Goal: Transaction & Acquisition: Purchase product/service

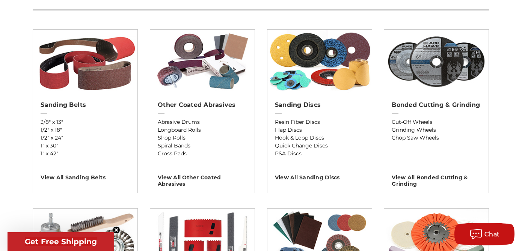
scroll to position [261, 0]
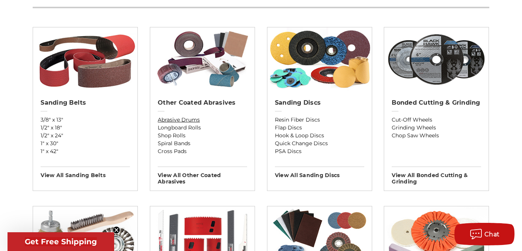
click at [174, 121] on link "Abrasive Drums" at bounding box center [202, 120] width 89 height 8
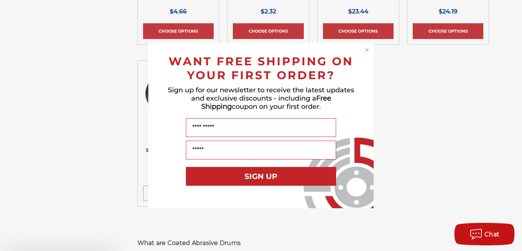
scroll to position [301, 0]
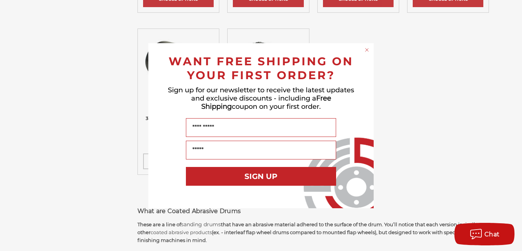
click at [367, 50] on circle "Close dialog" at bounding box center [367, 49] width 7 height 7
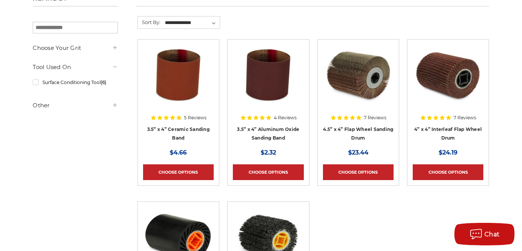
scroll to position [0, 0]
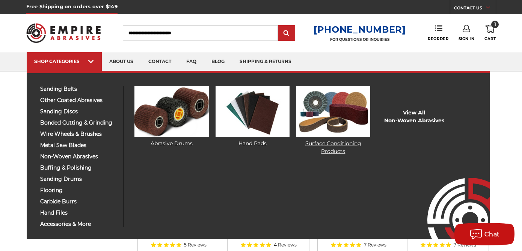
click at [338, 110] on img at bounding box center [334, 111] width 74 height 51
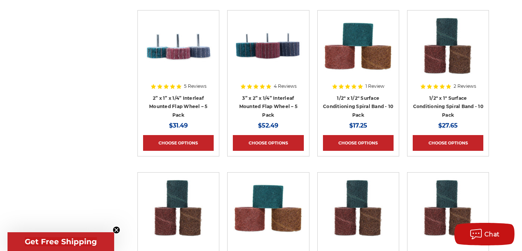
scroll to position [965, 0]
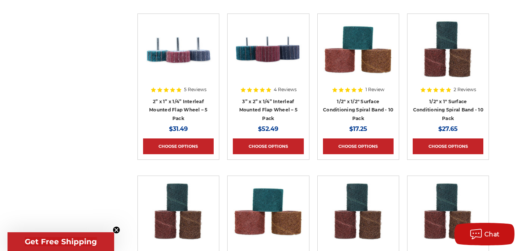
click at [447, 101] on div at bounding box center [448, 65] width 71 height 93
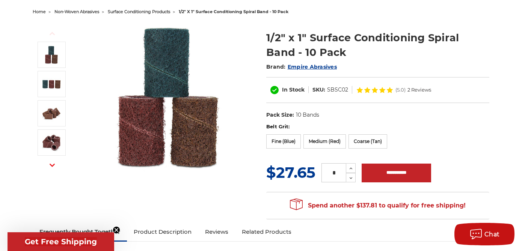
scroll to position [75, 0]
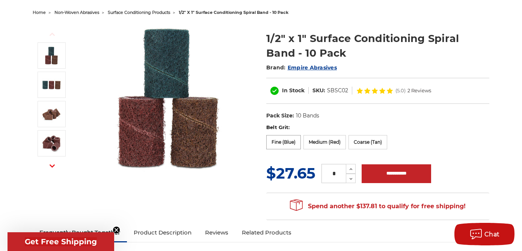
click at [282, 143] on label "Fine (Blue)" at bounding box center [283, 142] width 35 height 14
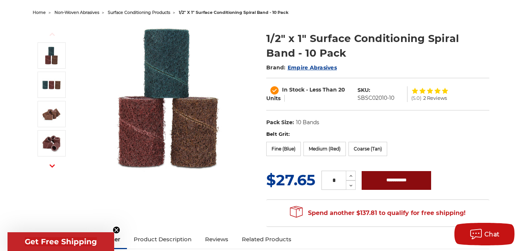
click at [381, 177] on input "**********" at bounding box center [397, 180] width 70 height 19
type input "**********"
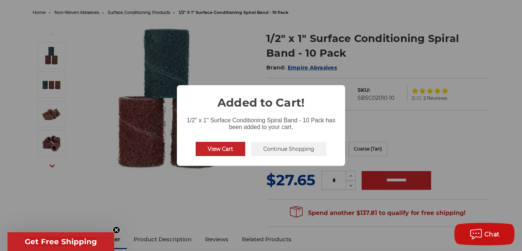
click at [277, 148] on button "Continue Shopping" at bounding box center [288, 149] width 75 height 14
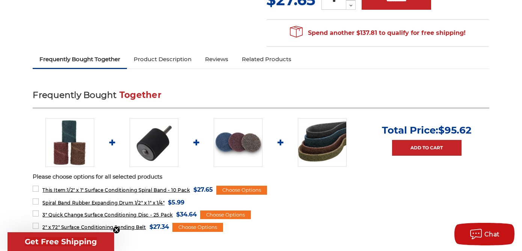
scroll to position [257, 0]
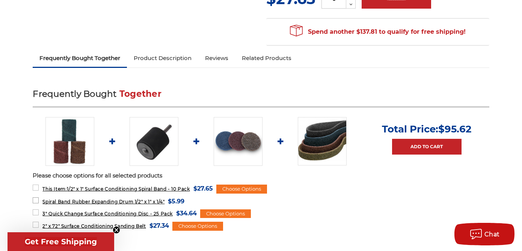
click at [122, 203] on span "Spiral Band Rubber Expanding Drum 1/2" x 1" x 1/4"" at bounding box center [103, 202] width 122 height 6
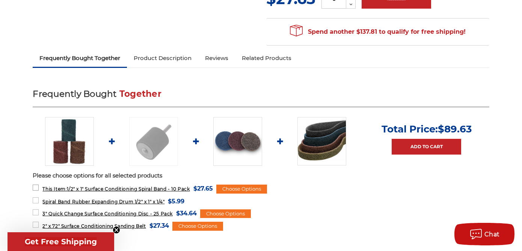
click at [39, 187] on label "This Item: 1/2" x 1" Surface Conditioning Spiral Band - 10 Pack MSRP: Was: Now:…" at bounding box center [123, 189] width 180 height 10
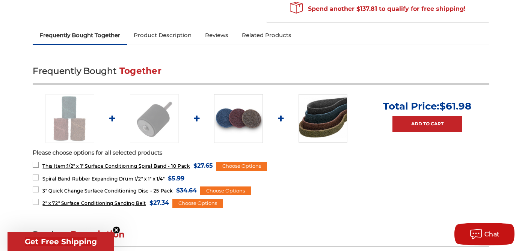
scroll to position [281, 0]
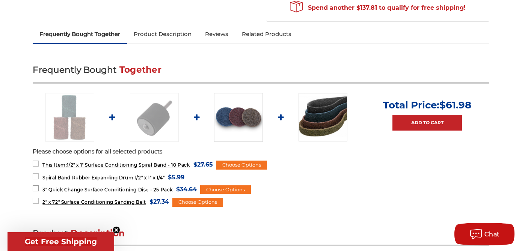
click at [39, 186] on label "3" Quick Change Surface Conditioning Disc - 25 Pack MSRP: Was: Now: $34.64 (You…" at bounding box center [115, 190] width 164 height 10
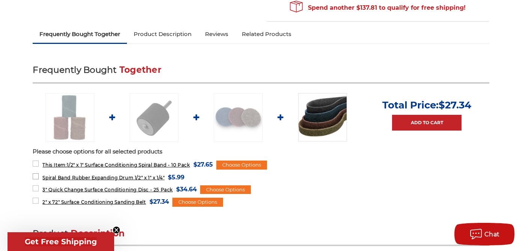
click at [35, 177] on label "Spiral Band Rubber Expanding Drum 1/2" x 1" x 1/4" MSRP: Was: Now: $5.99 (You s…" at bounding box center [109, 178] width 152 height 10
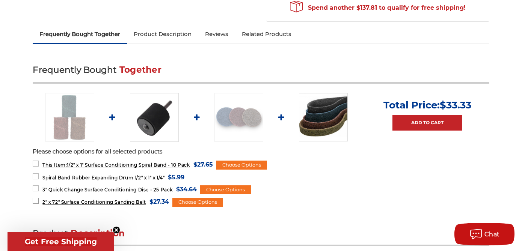
click at [35, 204] on label "2" x 72" Surface Conditioning Sanding Belt MSRP: Was: Now: $27.34 (You save )" at bounding box center [101, 202] width 136 height 10
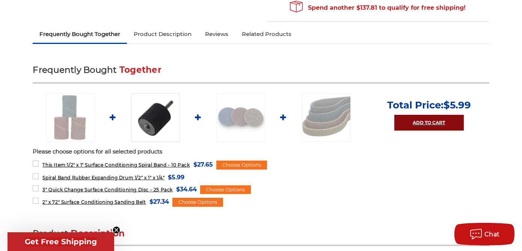
click at [427, 126] on link "Add to Cart" at bounding box center [430, 123] width 70 height 16
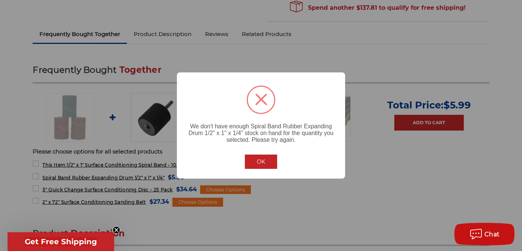
click at [254, 164] on button "OK" at bounding box center [261, 162] width 32 height 14
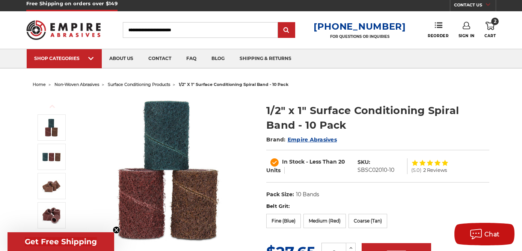
scroll to position [2, 0]
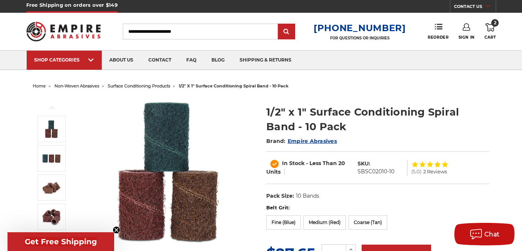
scroll to position [281, 0]
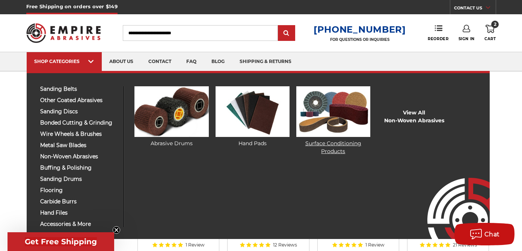
click at [335, 142] on link "Surface Conditioning Products" at bounding box center [334, 120] width 74 height 69
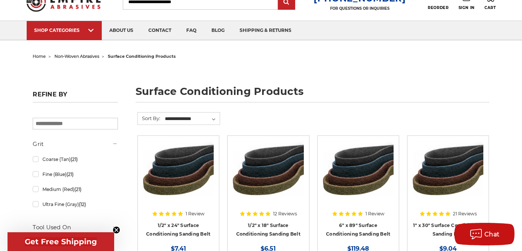
scroll to position [13, 0]
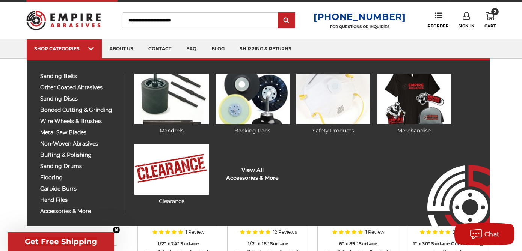
click at [179, 111] on img at bounding box center [172, 99] width 74 height 51
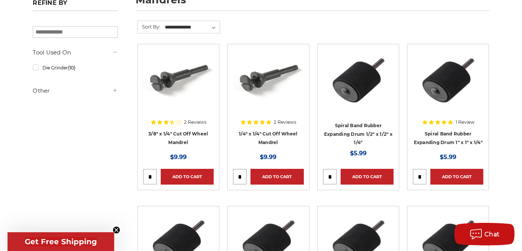
scroll to position [124, 0]
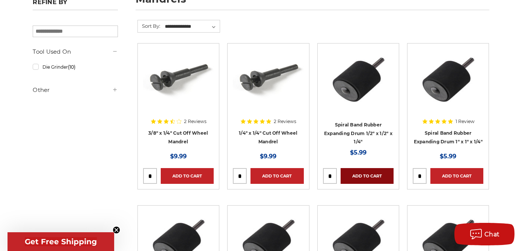
click at [362, 174] on link "Add to Cart" at bounding box center [367, 176] width 53 height 16
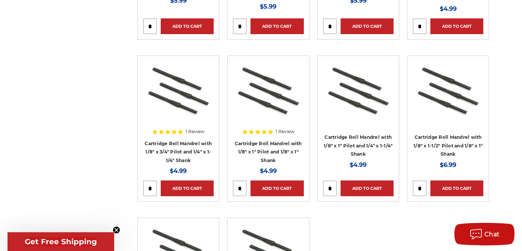
scroll to position [762, 0]
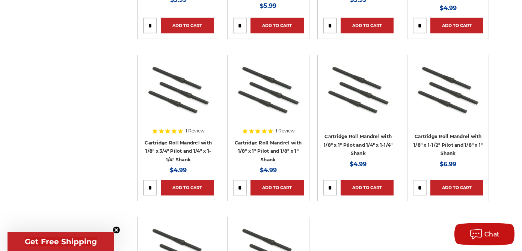
click at [182, 150] on div at bounding box center [178, 107] width 71 height 93
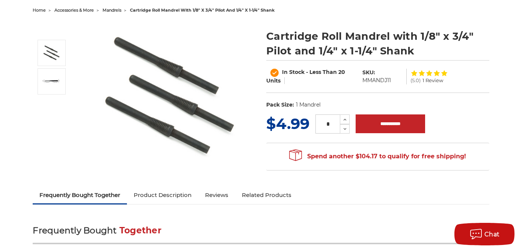
scroll to position [75, 0]
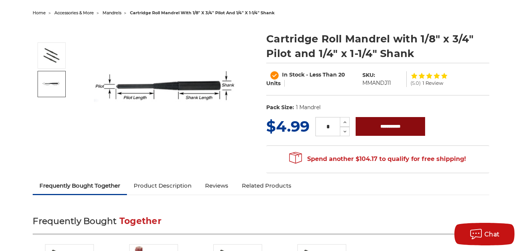
click at [388, 125] on input "**********" at bounding box center [391, 126] width 70 height 19
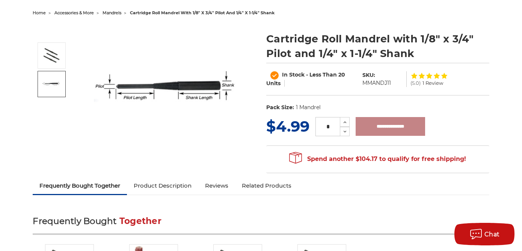
type input "**********"
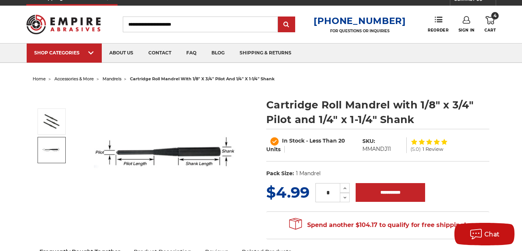
scroll to position [0, 0]
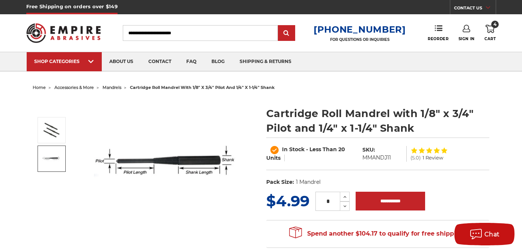
click at [493, 26] on span "4" at bounding box center [496, 25] width 8 height 8
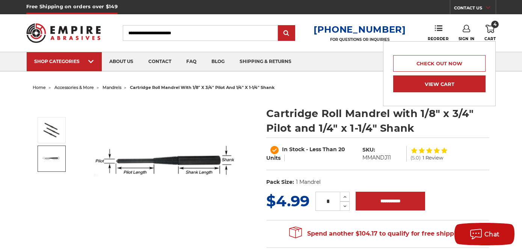
click at [419, 84] on link "View Cart" at bounding box center [440, 84] width 92 height 17
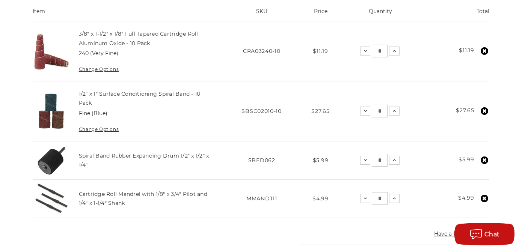
scroll to position [171, 0]
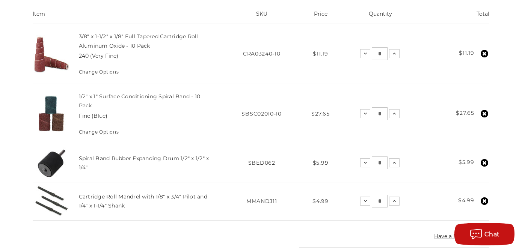
click at [484, 114] on icon at bounding box center [485, 114] width 8 height 8
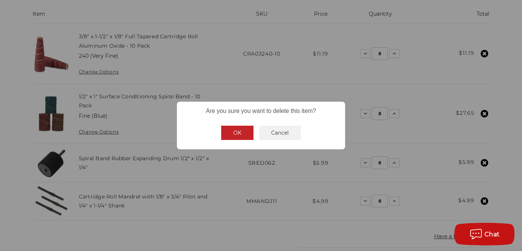
click at [245, 132] on button "OK" at bounding box center [237, 133] width 32 height 14
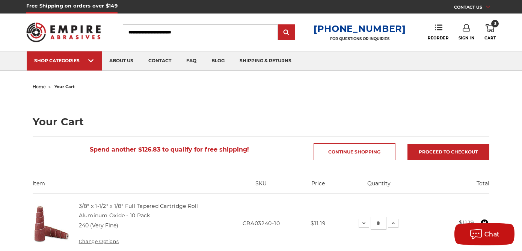
scroll to position [0, 0]
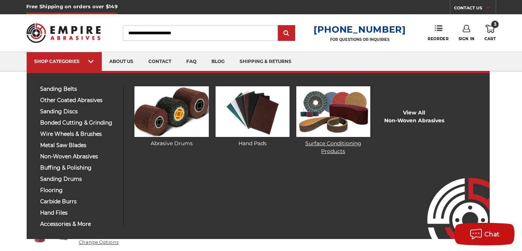
click at [335, 145] on link "Surface Conditioning Products" at bounding box center [334, 120] width 74 height 69
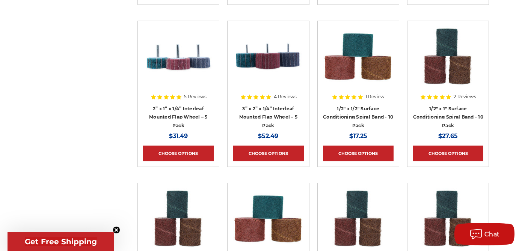
scroll to position [958, 0]
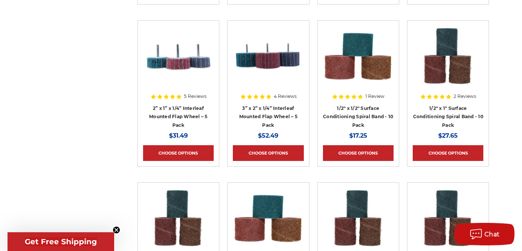
click at [359, 117] on div at bounding box center [358, 72] width 71 height 93
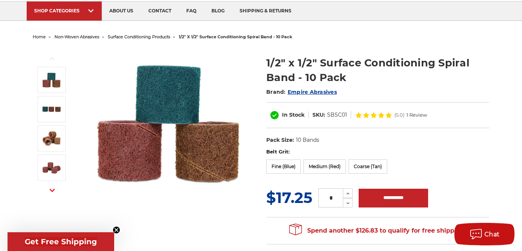
scroll to position [56, 0]
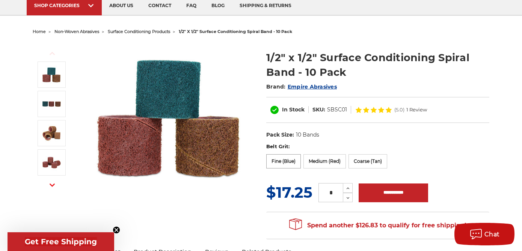
click at [283, 160] on label "Fine (Blue)" at bounding box center [283, 161] width 35 height 14
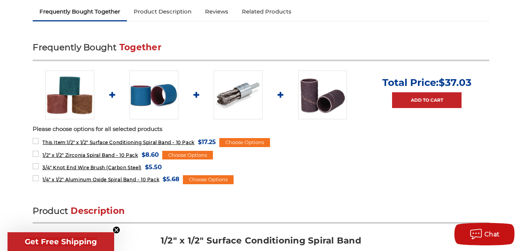
scroll to position [312, 0]
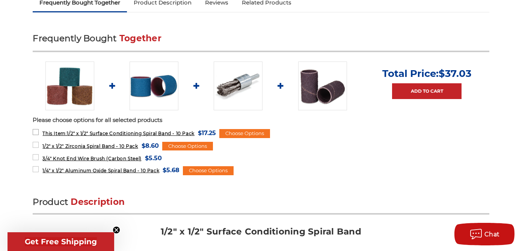
click at [38, 130] on label "This Item: 1/2" x 1/2" Surface Conditioning Spiral Band - 10 Pack MSRP: Was: No…" at bounding box center [124, 133] width 183 height 10
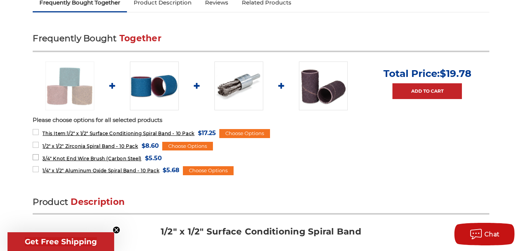
click at [36, 159] on label "3/4" Knot End Wire Brush (Carbon Steel) MSRP: Was: Now: $5.50 (You save )" at bounding box center [97, 158] width 129 height 10
click at [36, 173] on label "1/4" x 1/2" Aluminum Oxide Spiral Band - 10 Pack MSRP: Was: Now: $5.68 (You sav…" at bounding box center [106, 170] width 147 height 10
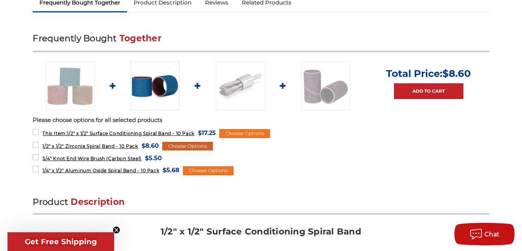
click at [190, 145] on div "Choose Options" at bounding box center [187, 146] width 51 height 9
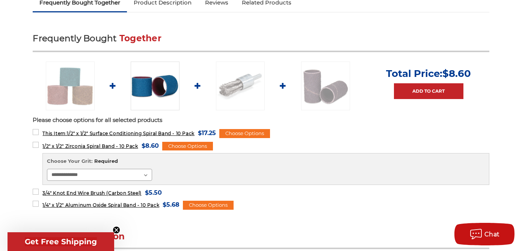
click at [145, 175] on select "**********" at bounding box center [99, 175] width 105 height 12
select select "****"
click at [47, 169] on select "**********" at bounding box center [99, 175] width 105 height 12
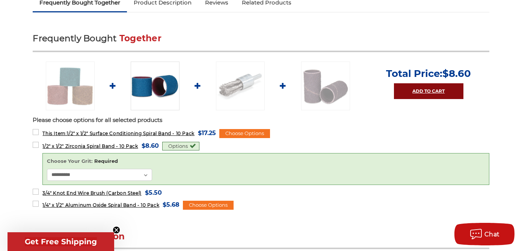
click at [429, 88] on link "Add to Cart" at bounding box center [429, 91] width 70 height 16
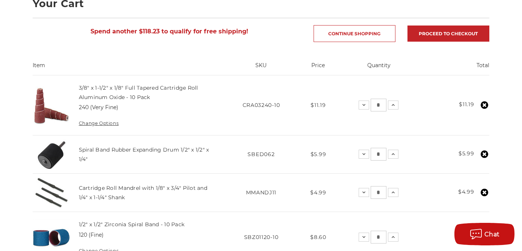
scroll to position [112, 0]
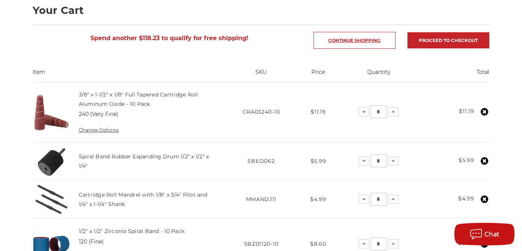
click at [360, 42] on link "Continue Shopping" at bounding box center [355, 40] width 82 height 17
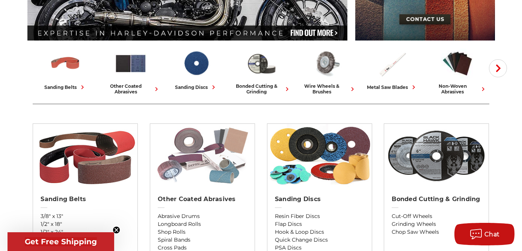
scroll to position [174, 0]
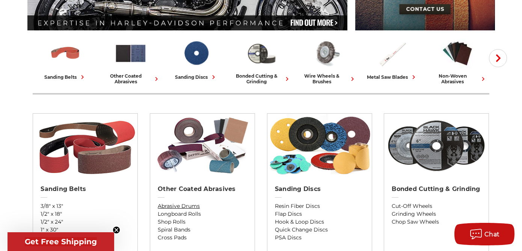
click at [177, 206] on link "Abrasive Drums" at bounding box center [202, 207] width 89 height 8
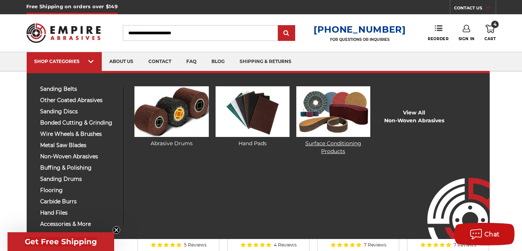
click at [337, 145] on link "Surface Conditioning Products" at bounding box center [334, 120] width 74 height 69
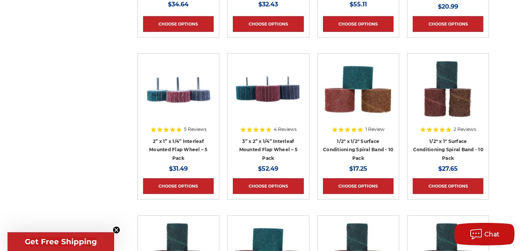
scroll to position [917, 0]
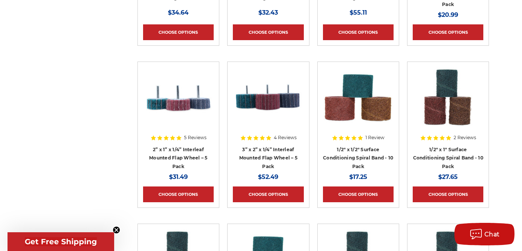
click at [355, 151] on div at bounding box center [358, 113] width 71 height 93
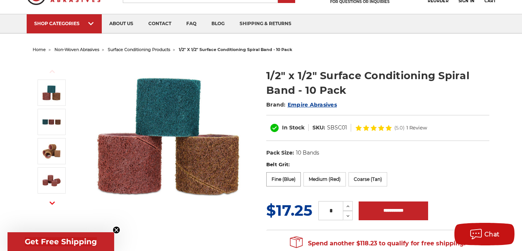
click at [286, 180] on label "Fine (Blue)" at bounding box center [283, 180] width 35 height 14
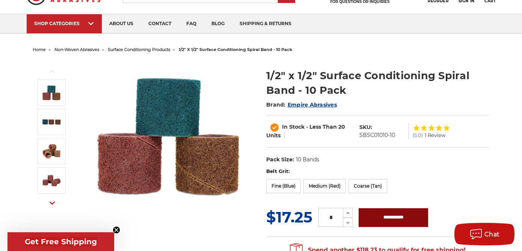
click at [381, 220] on input "**********" at bounding box center [394, 218] width 70 height 19
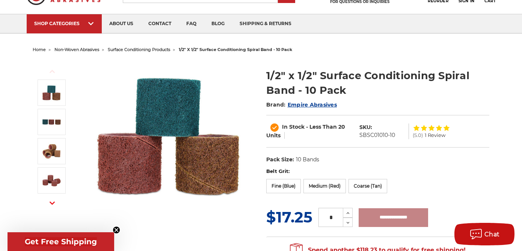
type input "**********"
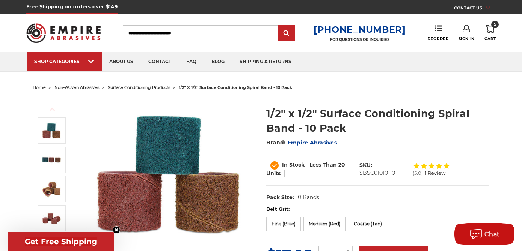
click at [489, 32] on use at bounding box center [490, 29] width 9 height 8
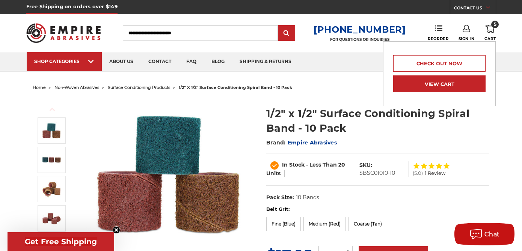
click at [425, 81] on link "View Cart" at bounding box center [440, 84] width 92 height 17
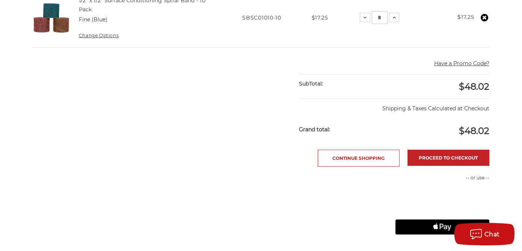
scroll to position [395, 0]
